Goal: Task Accomplishment & Management: Complete application form

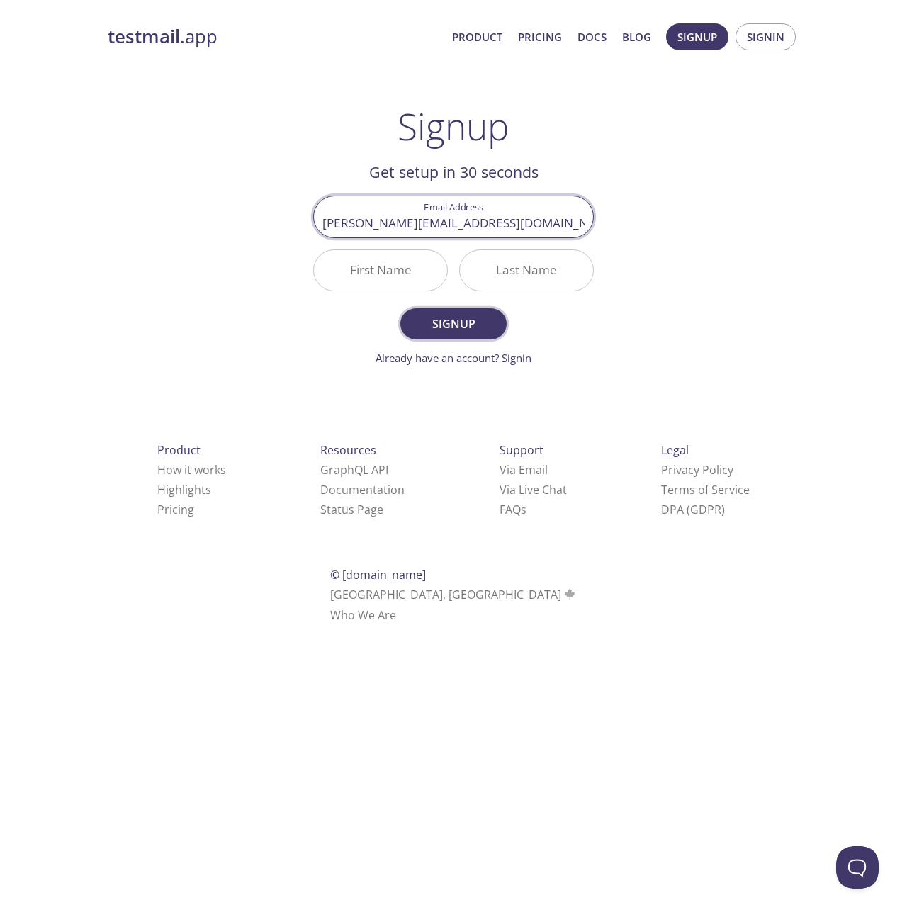
click at [454, 325] on span "Signup" at bounding box center [453, 324] width 75 height 20
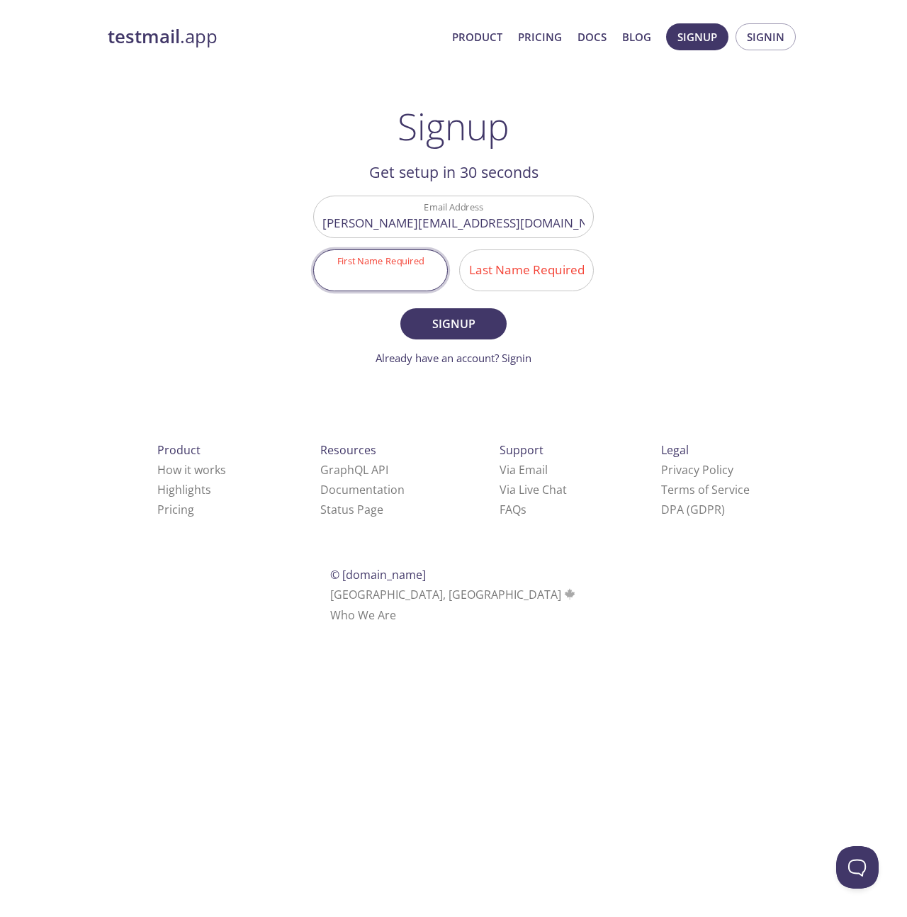
click at [403, 277] on input "First Name Required" at bounding box center [380, 270] width 133 height 40
type input "[PERSON_NAME]"
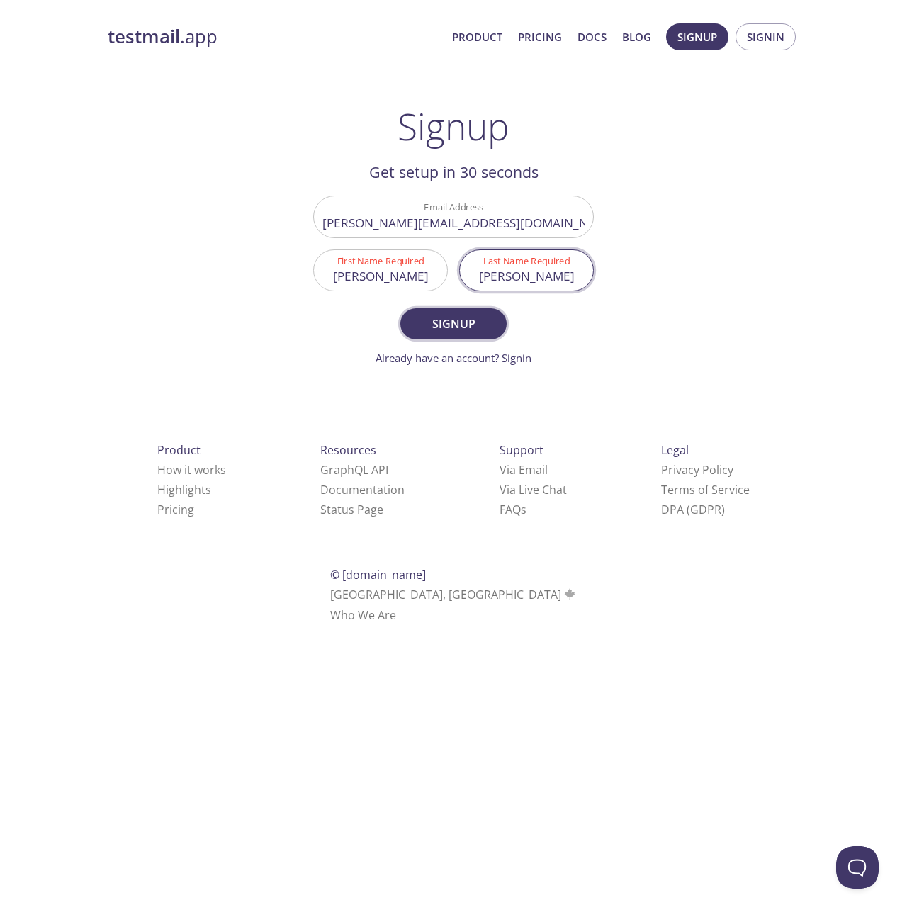
type input "[PERSON_NAME]"
drag, startPoint x: 443, startPoint y: 318, endPoint x: 485, endPoint y: 313, distance: 42.0
click at [443, 318] on span "Signup" at bounding box center [453, 324] width 75 height 20
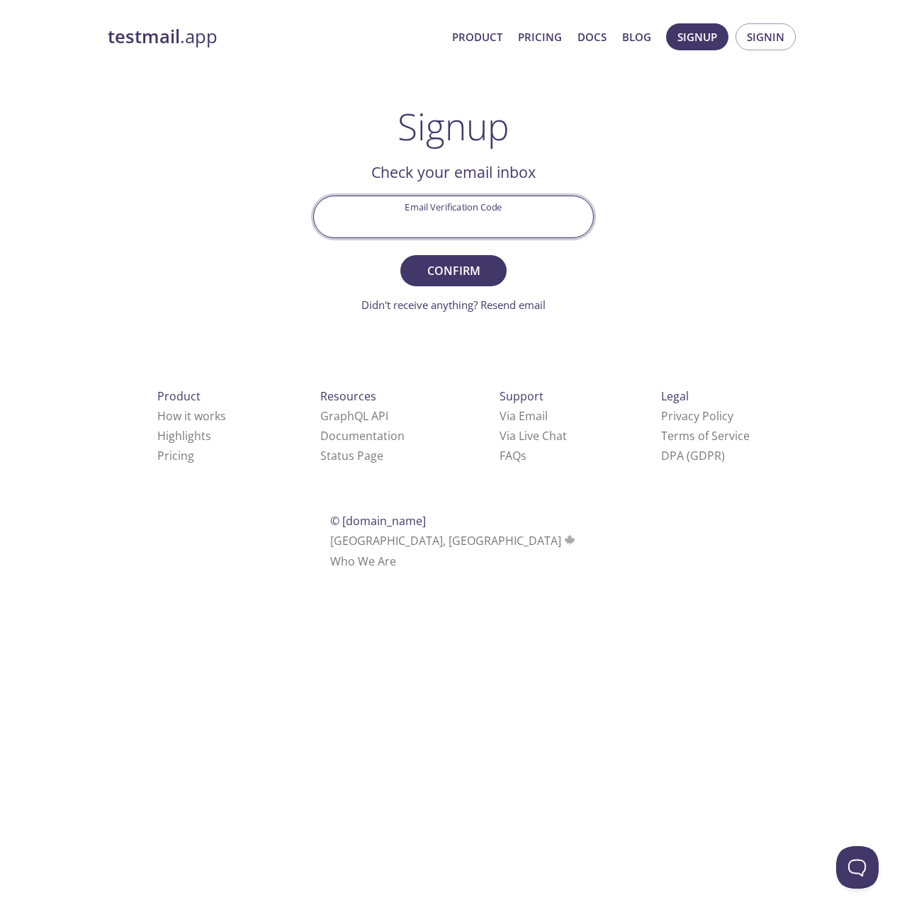
click at [481, 223] on input "Email Verification Code" at bounding box center [453, 216] width 279 height 40
paste input "EYLXZWK"
type input "EYLXZWK"
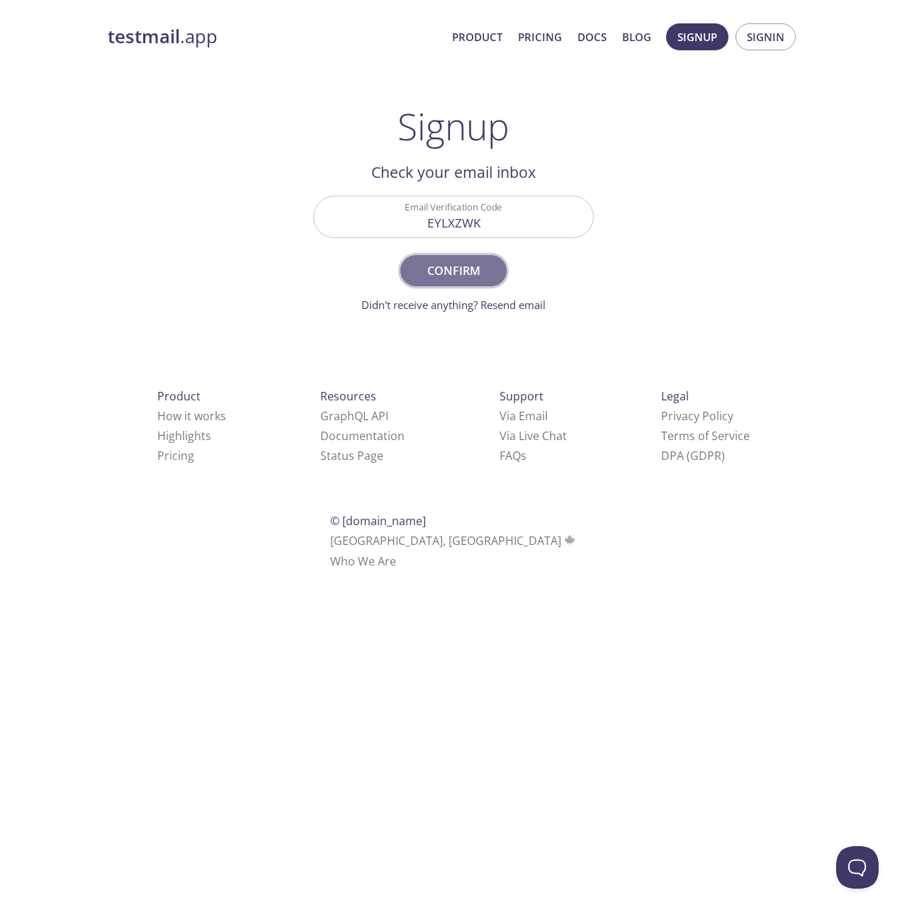
click at [472, 267] on span "Confirm" at bounding box center [453, 271] width 75 height 20
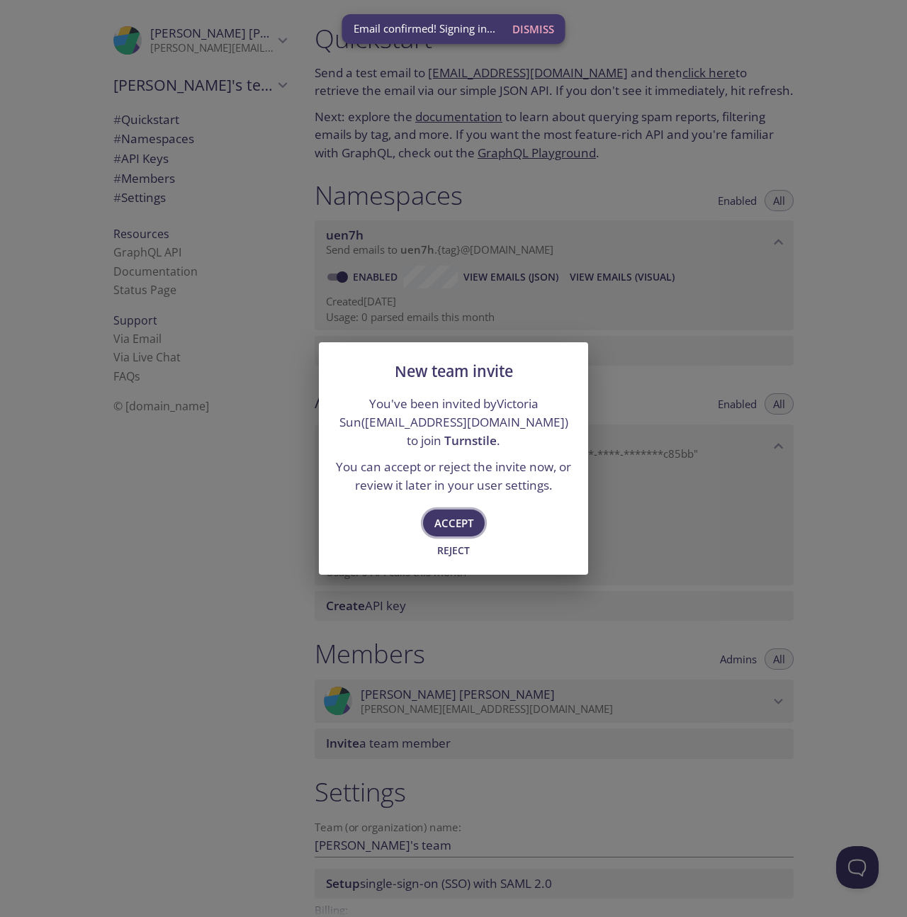
click at [447, 525] on span "Accept" at bounding box center [453, 523] width 39 height 18
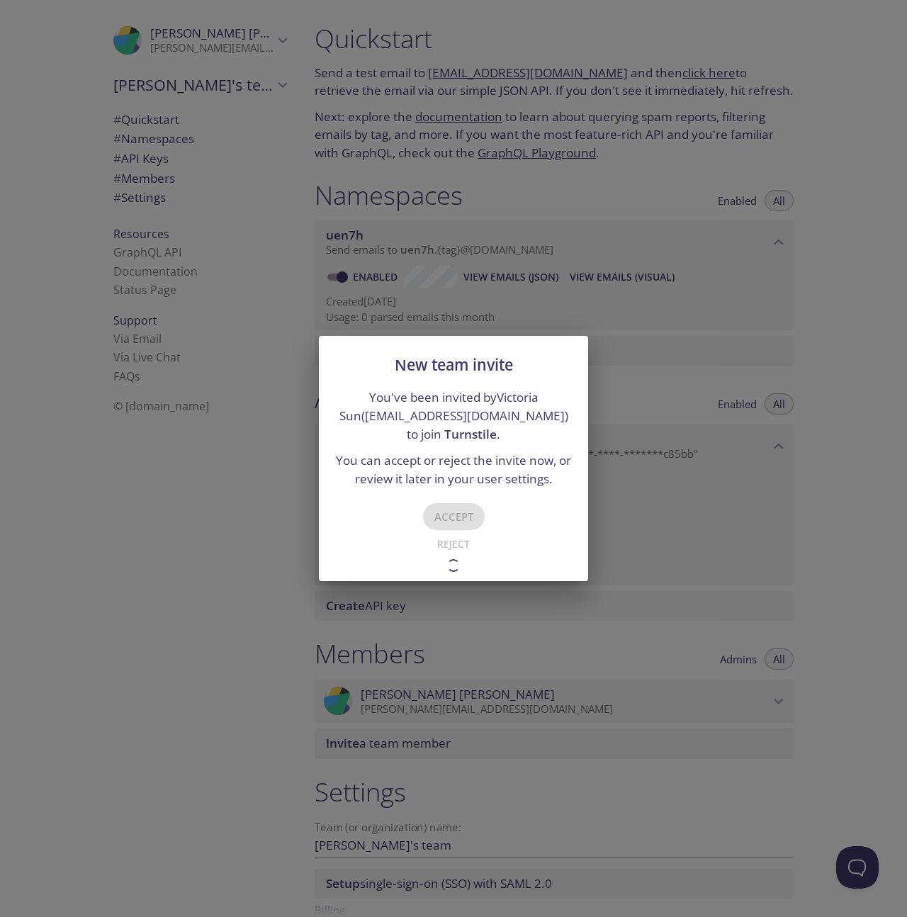
type input "Turnstile"
